Goal: Information Seeking & Learning: Learn about a topic

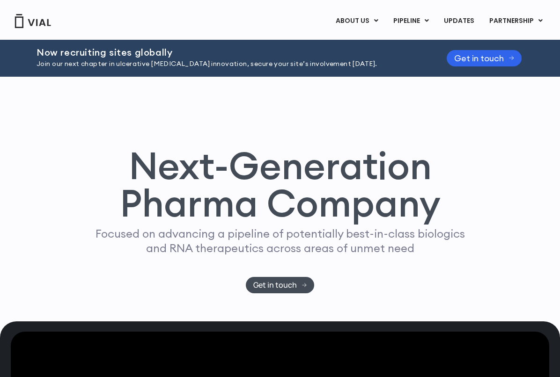
click at [374, 19] on link "ABOUT US" at bounding box center [356, 21] width 57 height 16
click at [365, 41] on link "ABOUT US" at bounding box center [372, 44] width 82 height 15
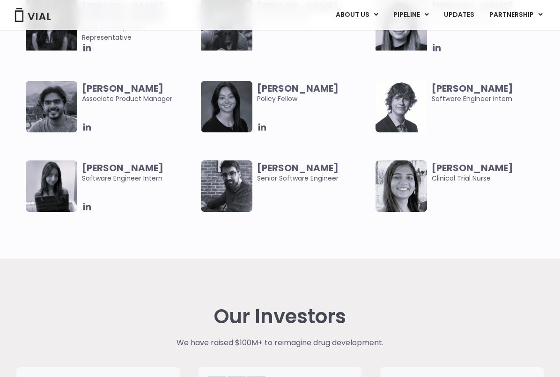
scroll to position [1944, 0]
click at [87, 205] on icon at bounding box center [86, 207] width 7 height 7
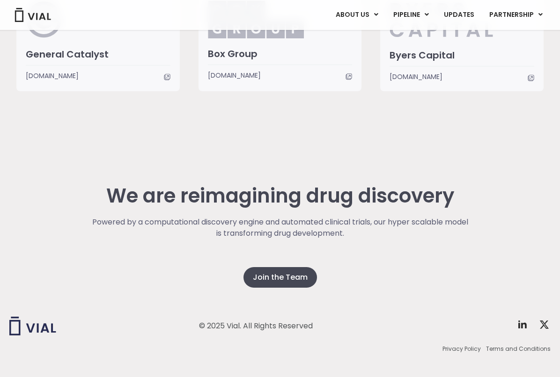
scroll to position [2331, 0]
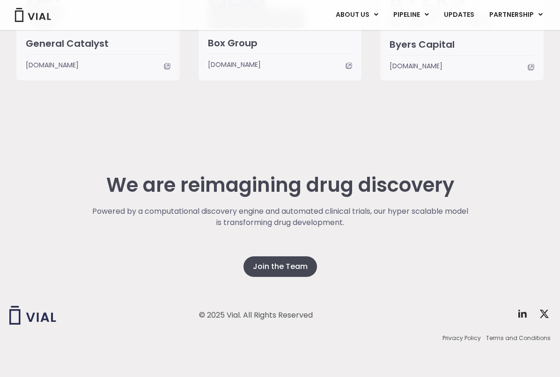
click at [440, 133] on div "We are reimagining drug discovery Powered by a computational discovery engine a…" at bounding box center [279, 253] width 541 height 253
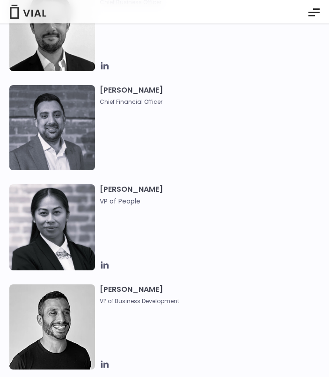
scroll to position [0, 0]
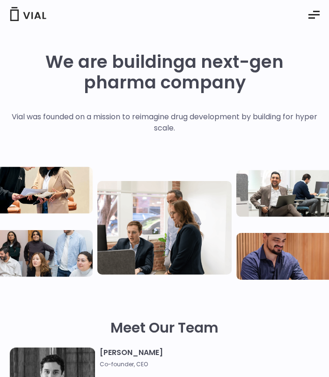
click at [314, 22] on button "Essential Addons Toggle Menu" at bounding box center [313, 14] width 25 height 23
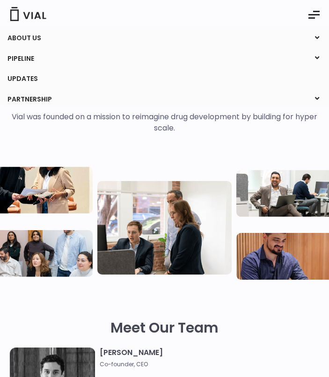
click at [313, 41] on icon at bounding box center [317, 38] width 13 height 12
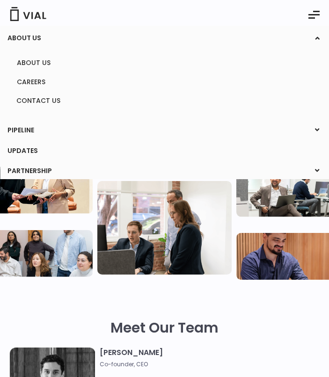
click at [328, 40] on link "ABOUT US" at bounding box center [164, 38] width 329 height 16
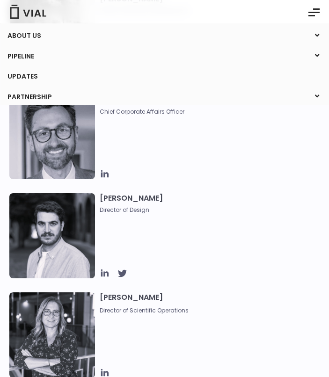
scroll to position [852, 0]
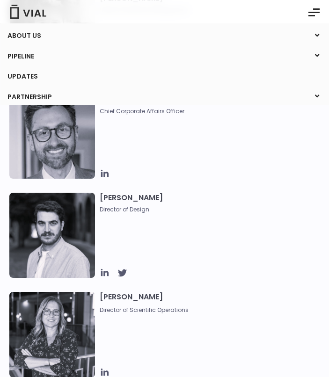
click at [314, 11] on icon "Essential Addons Toggle Menu" at bounding box center [313, 12] width 11 height 11
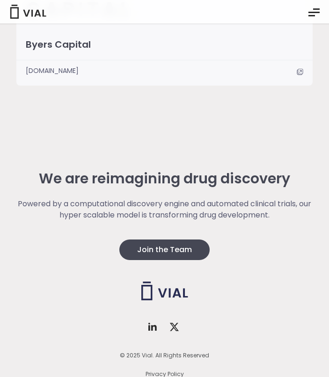
scroll to position [2315, 0]
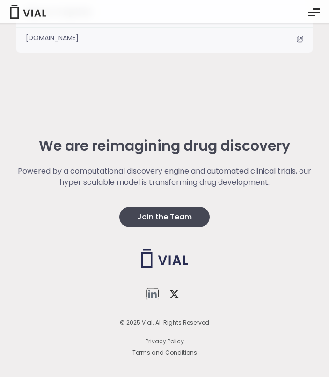
click at [150, 297] on icon at bounding box center [152, 294] width 11 height 11
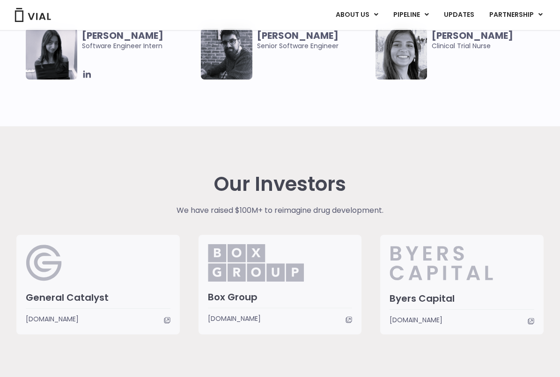
scroll to position [2069, 0]
